Goal: Information Seeking & Learning: Learn about a topic

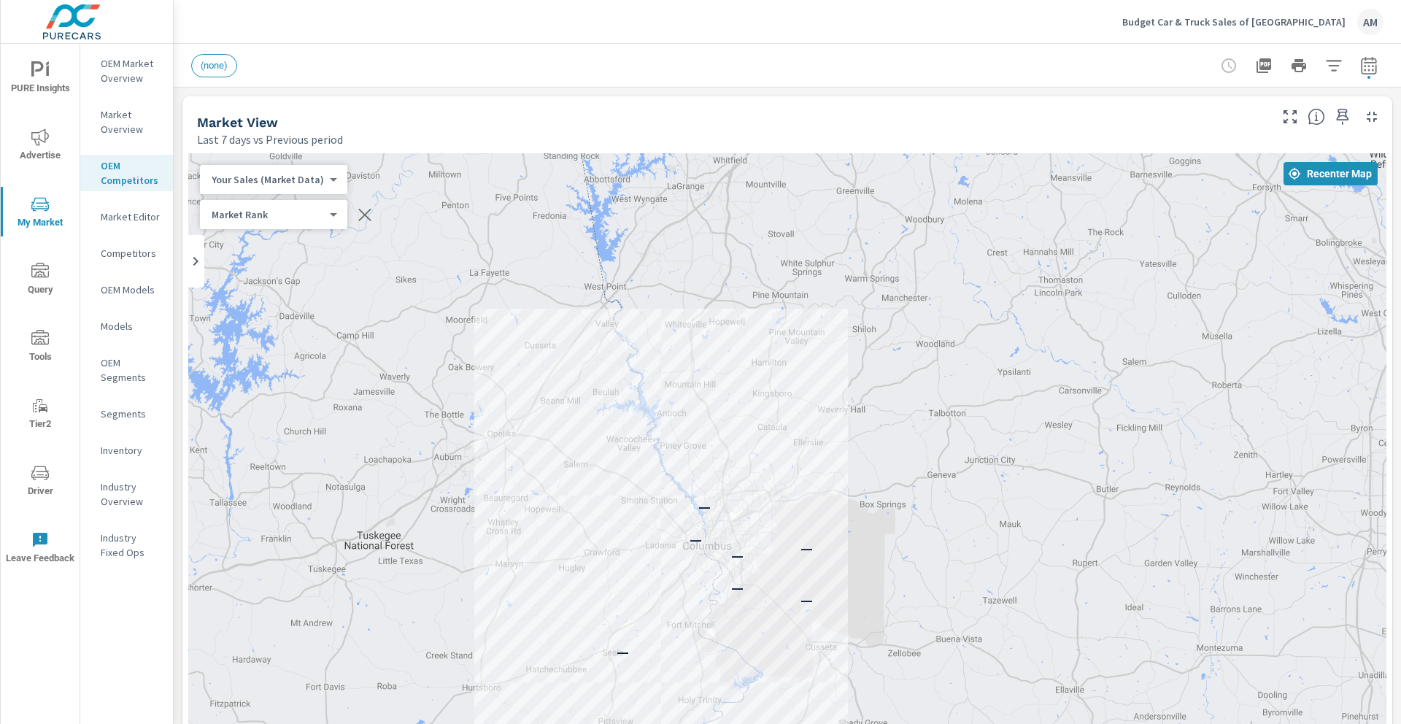
click at [228, 177] on body "PURE Insights Advertise My Market Query Tools Tier2 Driver Leave Feedback OEM M…" at bounding box center [700, 362] width 1401 height 724
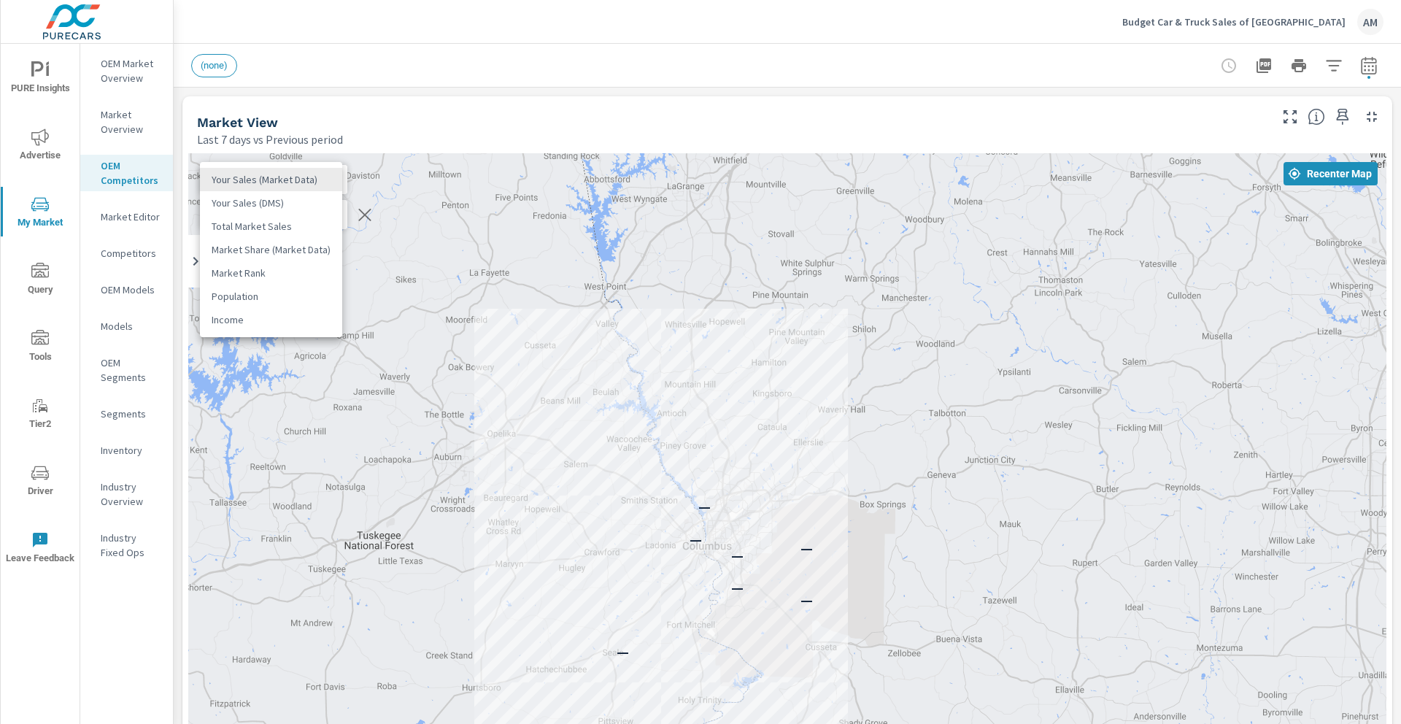
click at [426, 99] on div at bounding box center [700, 362] width 1401 height 724
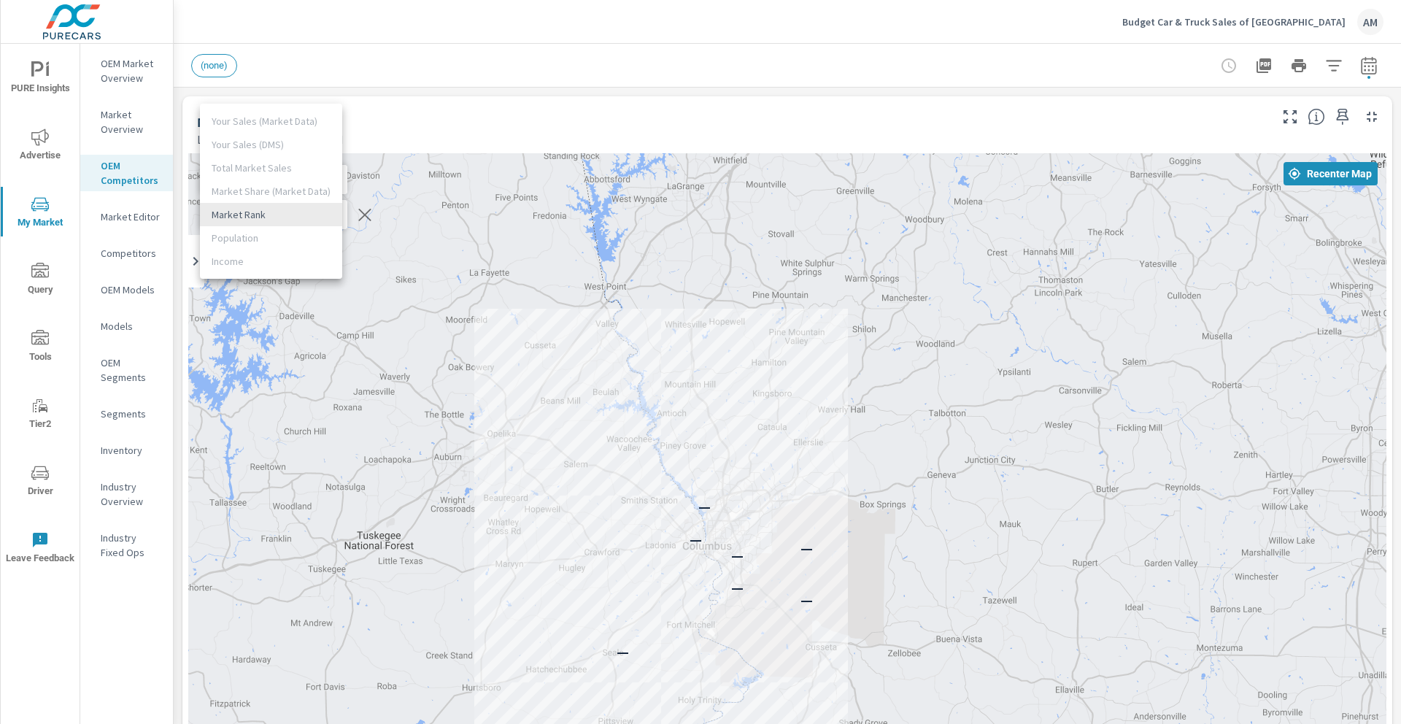
click at [258, 220] on body "PURE Insights Advertise My Market Query Tools Tier2 Driver Leave Feedback OEM M…" at bounding box center [700, 362] width 1401 height 724
click at [258, 220] on li "Market Rank" at bounding box center [271, 214] width 142 height 23
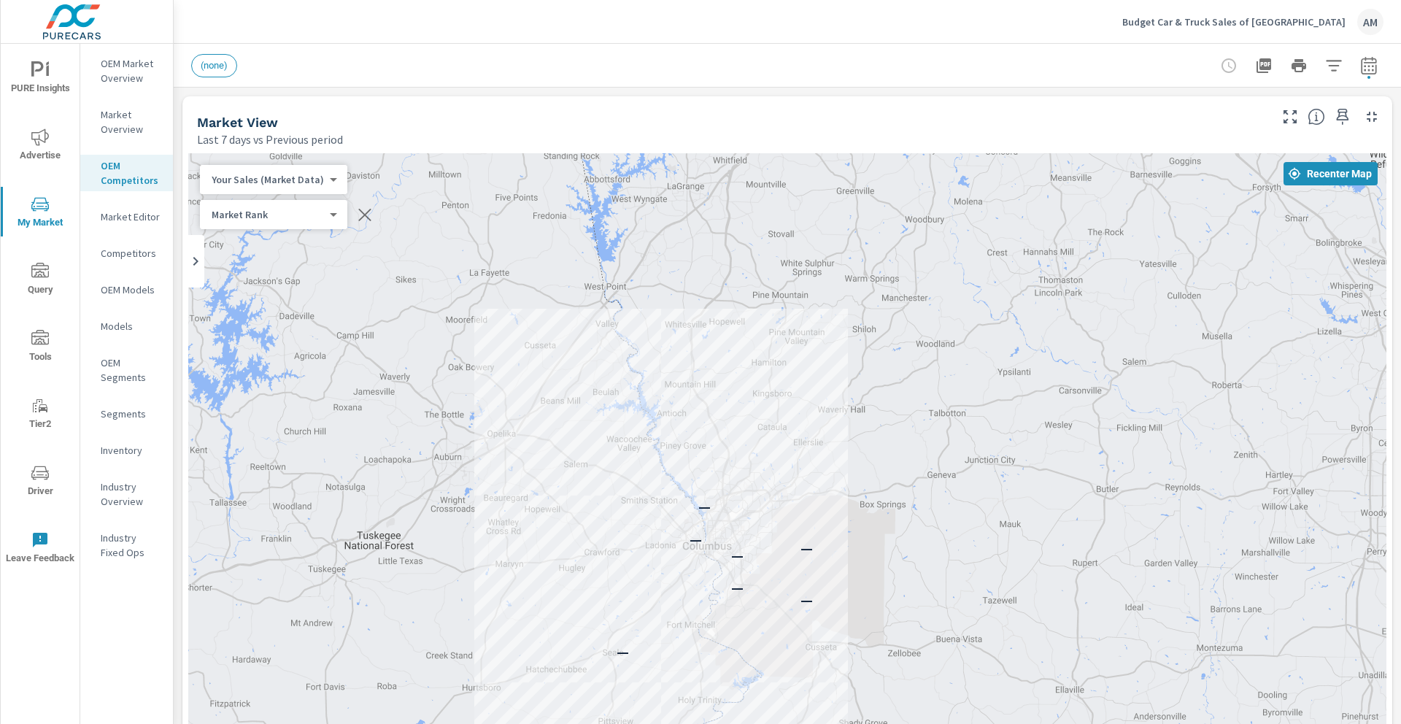
click at [486, 129] on div "Market View" at bounding box center [732, 122] width 1070 height 17
click at [1316, 172] on span "Recenter Map" at bounding box center [1330, 173] width 82 height 13
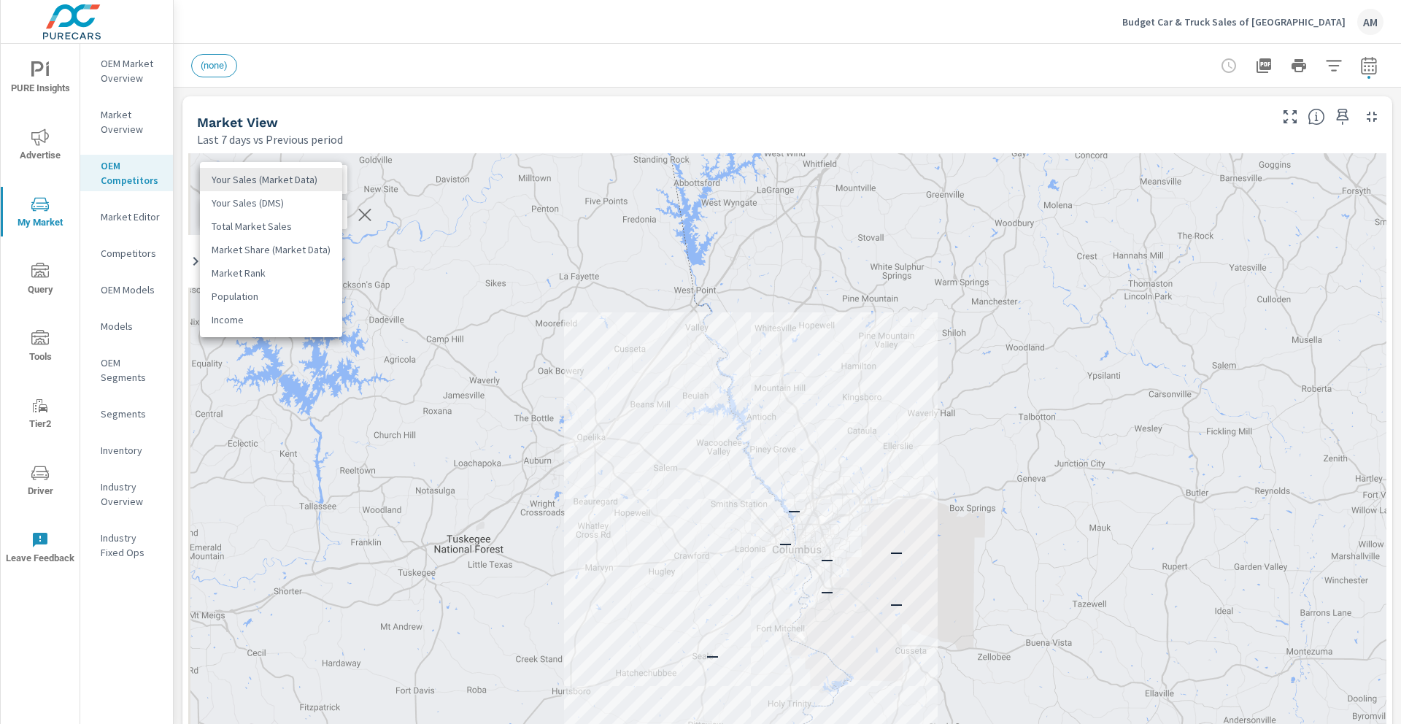
click at [323, 181] on body "PURE Insights Advertise My Market Query Tools Tier2 Driver Leave Feedback OEM M…" at bounding box center [700, 362] width 1401 height 724
click at [318, 111] on div at bounding box center [700, 362] width 1401 height 724
